Goal: Task Accomplishment & Management: Use online tool/utility

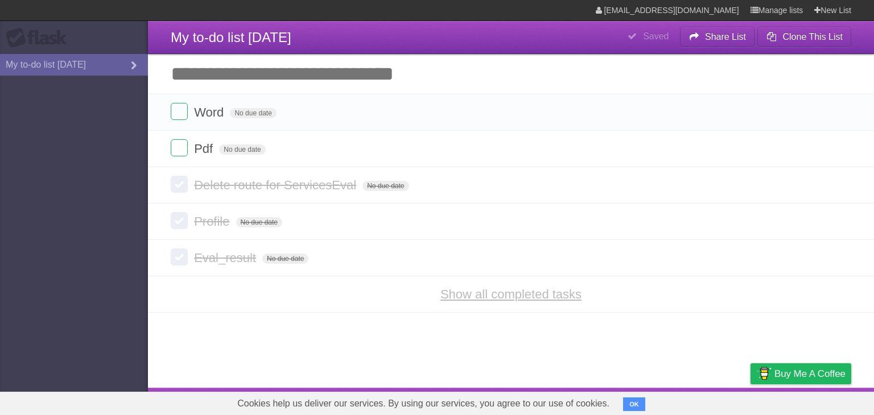
click at [469, 295] on link "Show all completed tasks" at bounding box center [510, 294] width 141 height 14
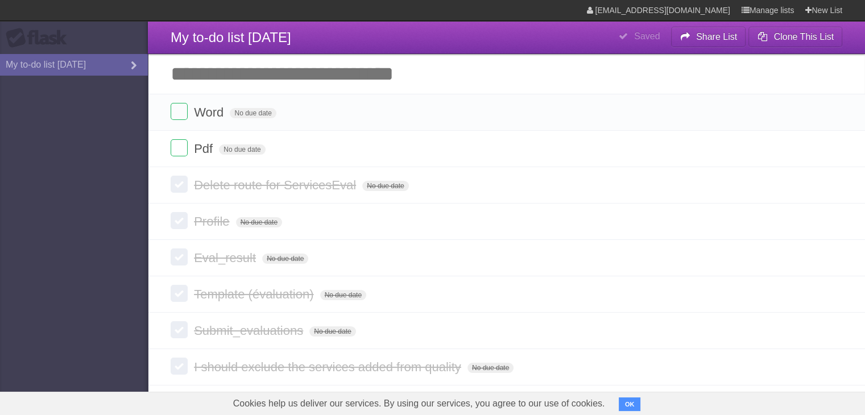
click at [303, 75] on input "Add another task" at bounding box center [506, 74] width 717 height 40
type input "**********"
click input "*********" at bounding box center [0, 0] width 0 height 0
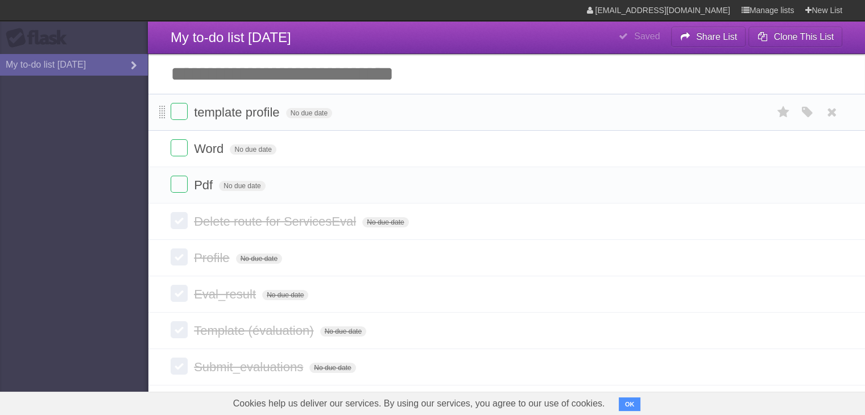
click at [165, 113] on span at bounding box center [162, 113] width 6 height 14
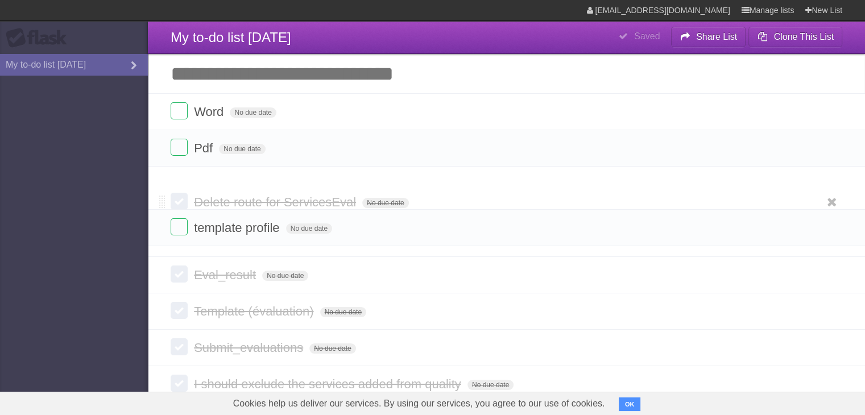
drag, startPoint x: 165, startPoint y: 113, endPoint x: 180, endPoint y: 228, distance: 115.9
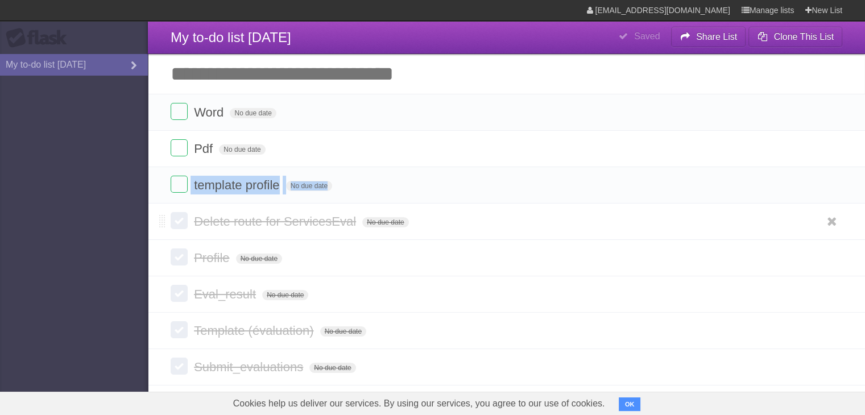
drag, startPoint x: 166, startPoint y: 191, endPoint x: 167, endPoint y: 238, distance: 47.2
click at [167, 238] on section "Word No due date White Red Blue Green Purple Orange Pdf No due date White Red B…" at bounding box center [506, 312] width 717 height 437
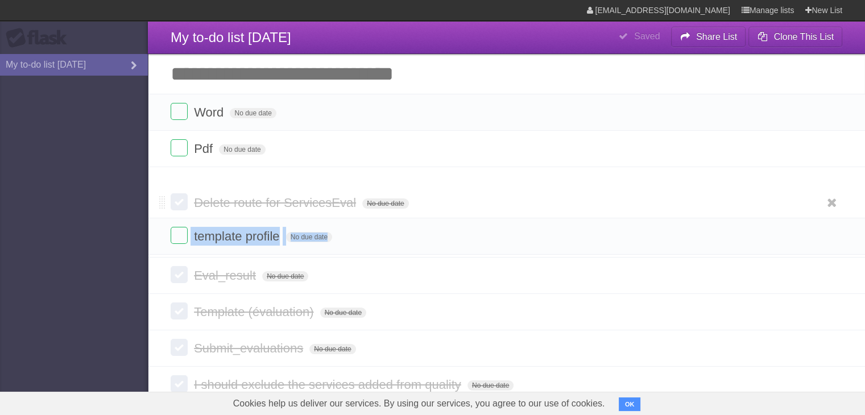
drag, startPoint x: 159, startPoint y: 182, endPoint x: 166, endPoint y: 235, distance: 53.3
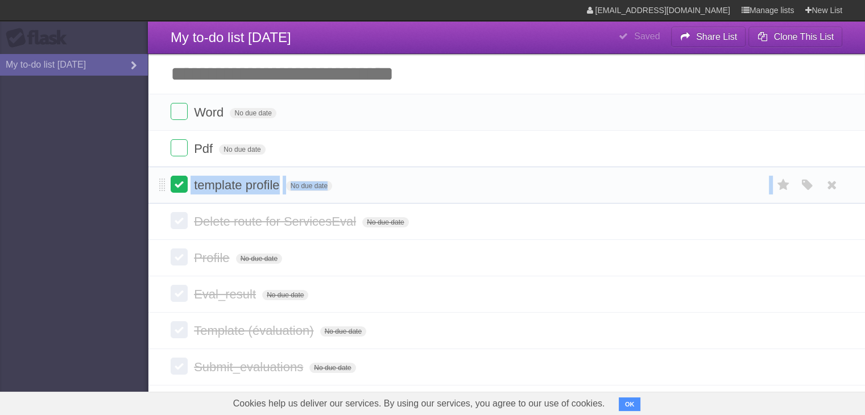
click at [176, 188] on label at bounding box center [179, 184] width 17 height 17
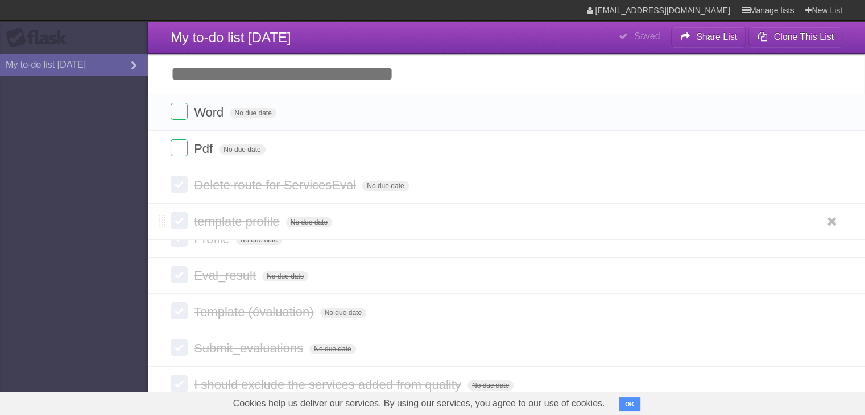
drag, startPoint x: 160, startPoint y: 186, endPoint x: 166, endPoint y: 217, distance: 31.2
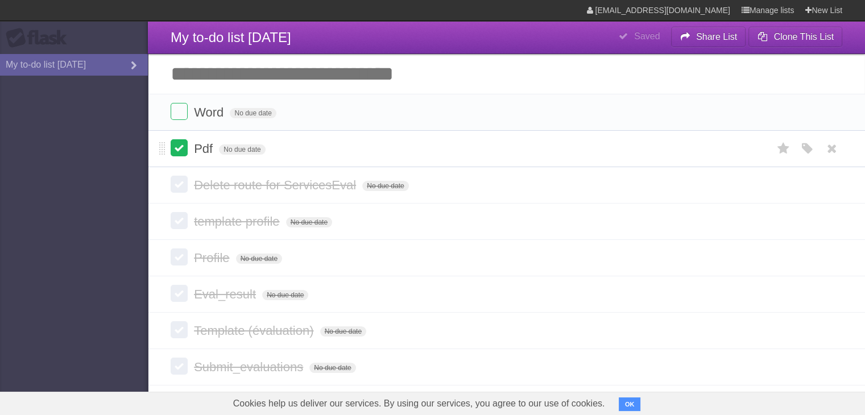
click at [181, 148] on label at bounding box center [179, 147] width 17 height 17
